Goal: Transaction & Acquisition: Purchase product/service

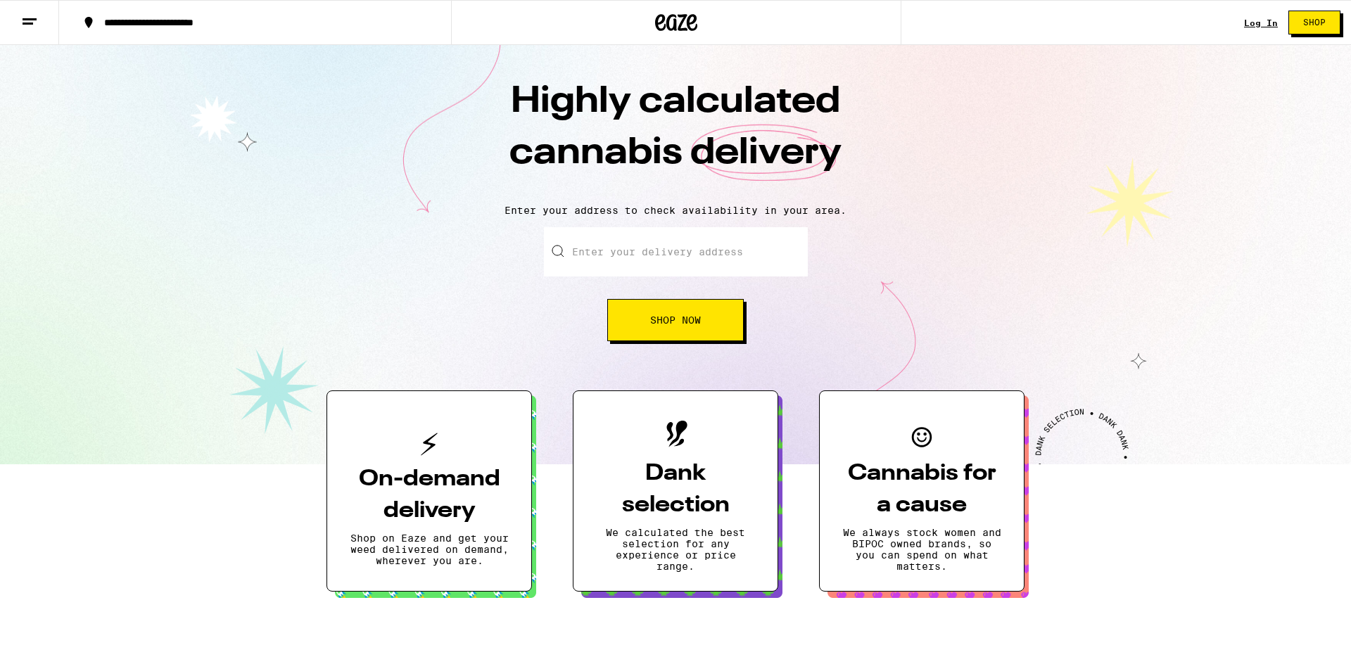
drag, startPoint x: 0, startPoint y: 0, endPoint x: 679, endPoint y: 342, distance: 760.3
click at [679, 342] on div "Highly calculated cannabis delivery Enter your address to check availability in…" at bounding box center [675, 254] width 1351 height 419
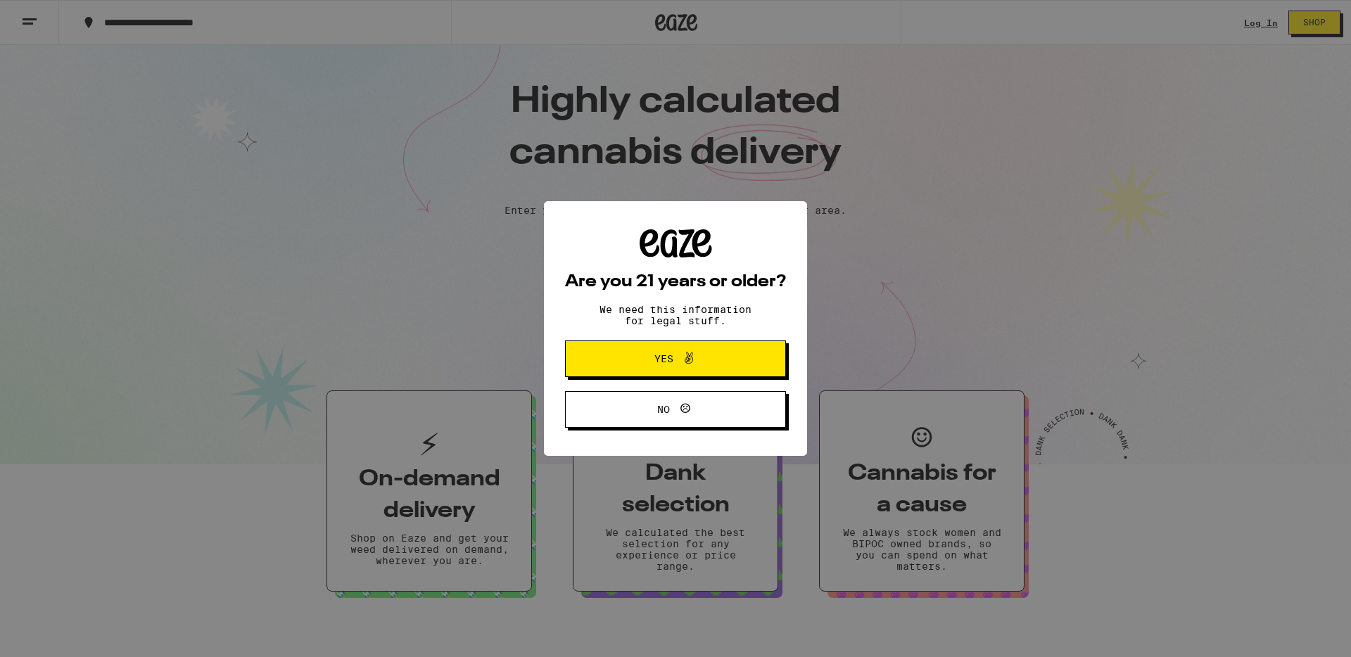
click at [674, 361] on span at bounding box center [685, 359] width 24 height 18
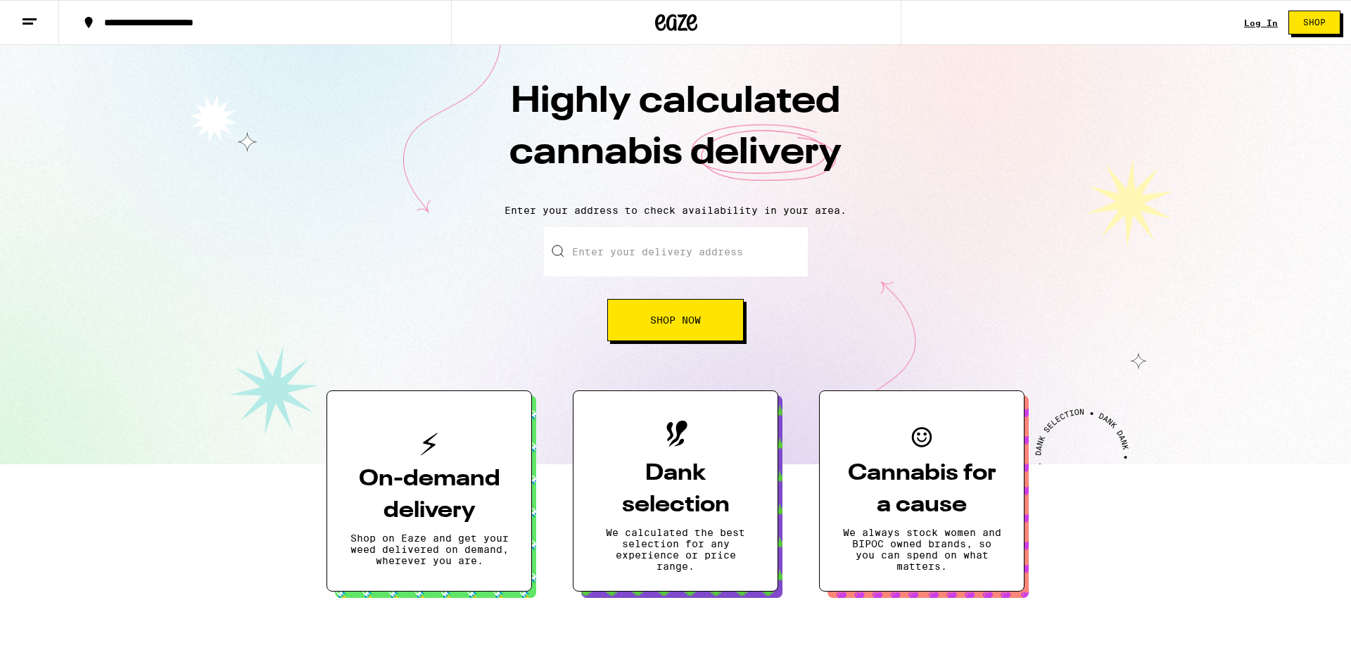
click at [680, 336] on button "Shop Now" at bounding box center [675, 320] width 137 height 42
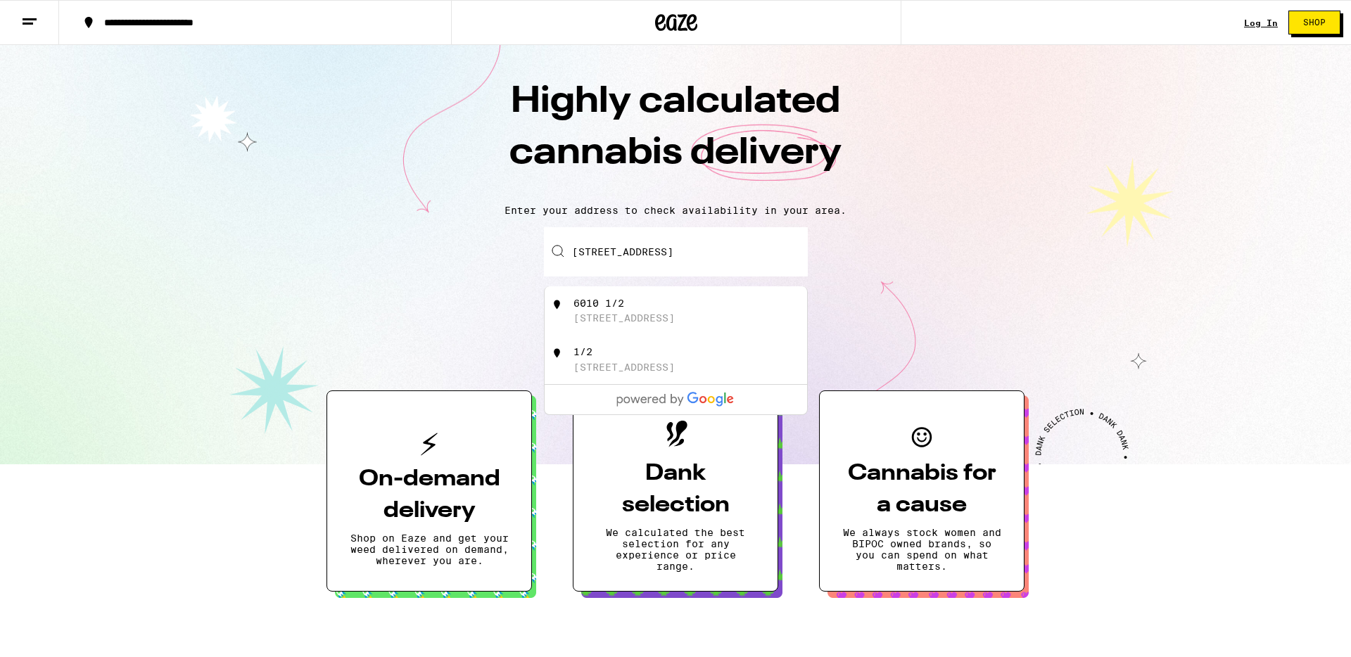
type input "[STREET_ADDRESS]"
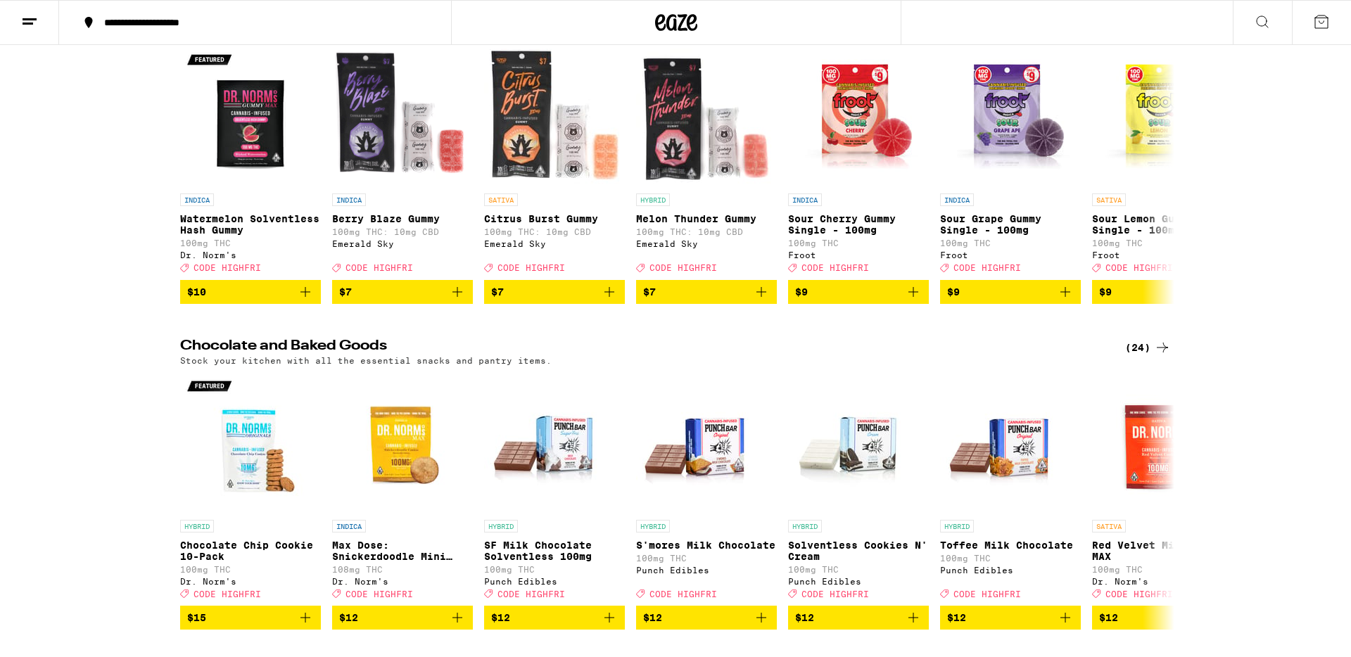
scroll to position [4023, 0]
